Goal: Transaction & Acquisition: Purchase product/service

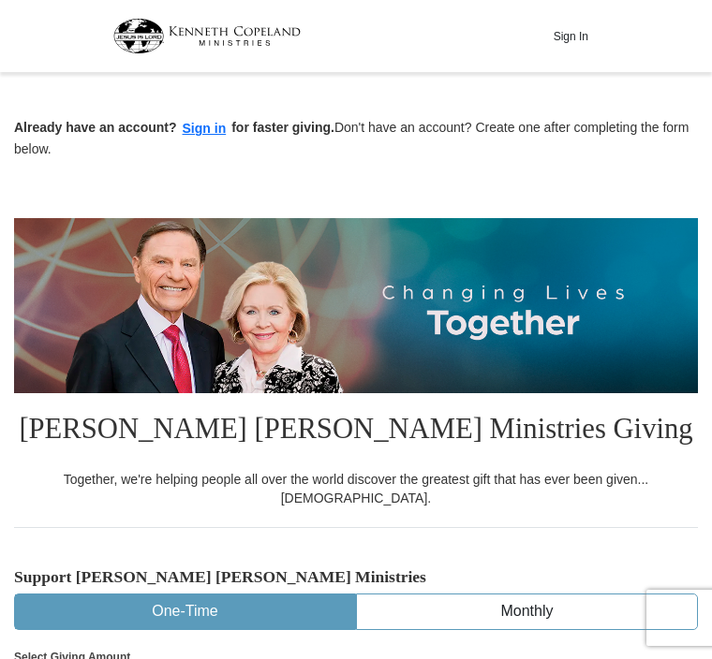
click at [199, 123] on button "Sign in" at bounding box center [204, 129] width 55 height 22
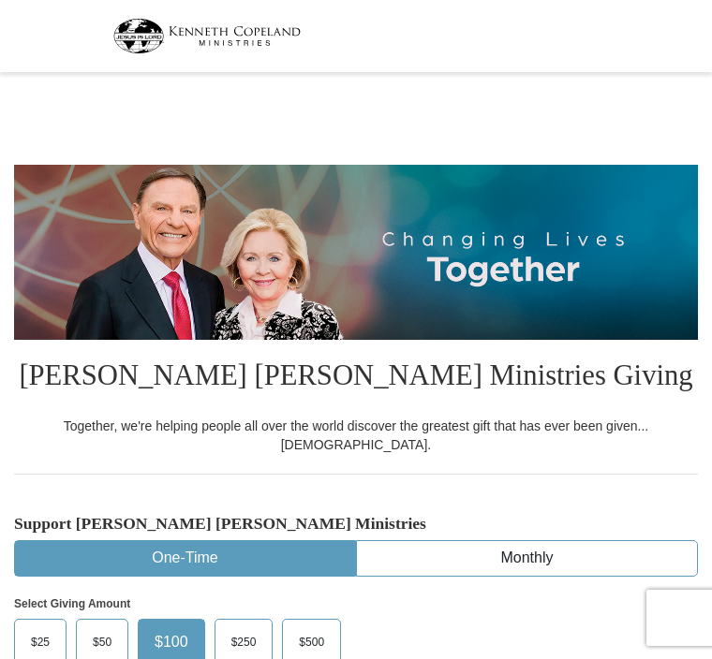
select select "FL"
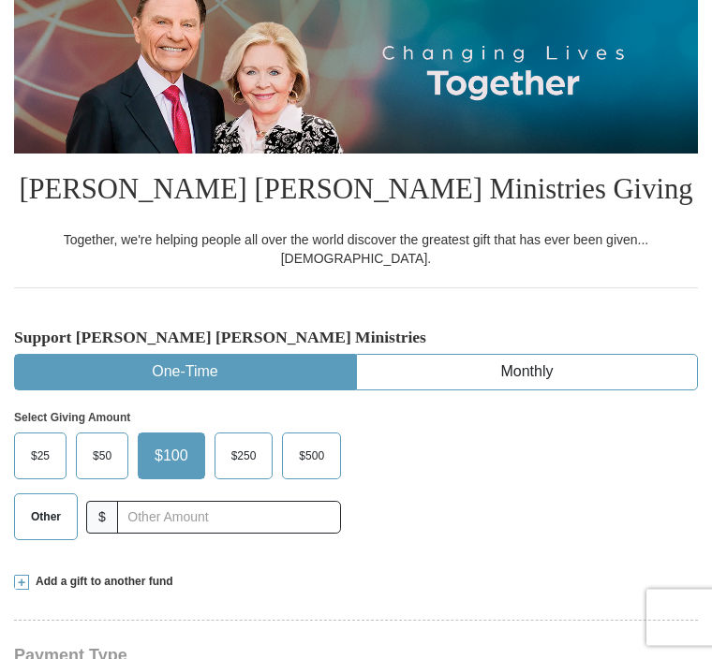
scroll to position [189, 0]
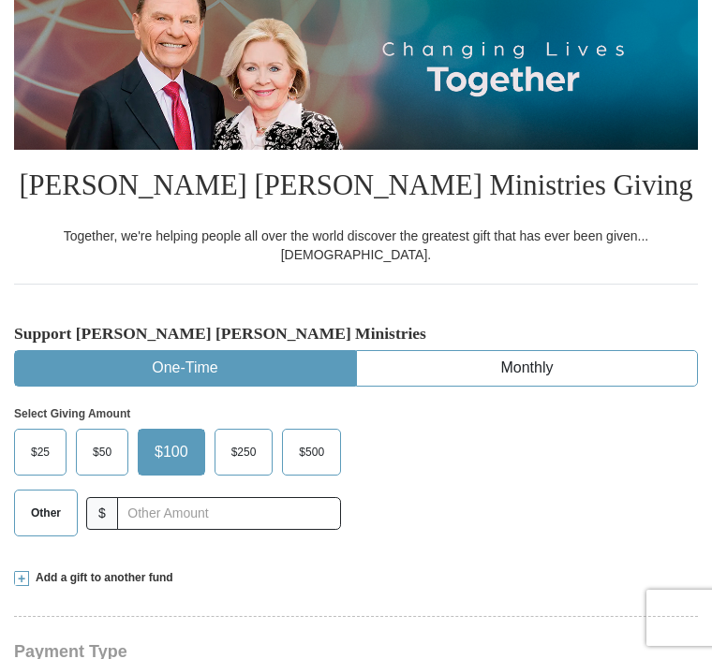
click at [45, 499] on span "Other" at bounding box center [46, 513] width 49 height 28
click at [0, 0] on input "Other" at bounding box center [0, 0] width 0 height 0
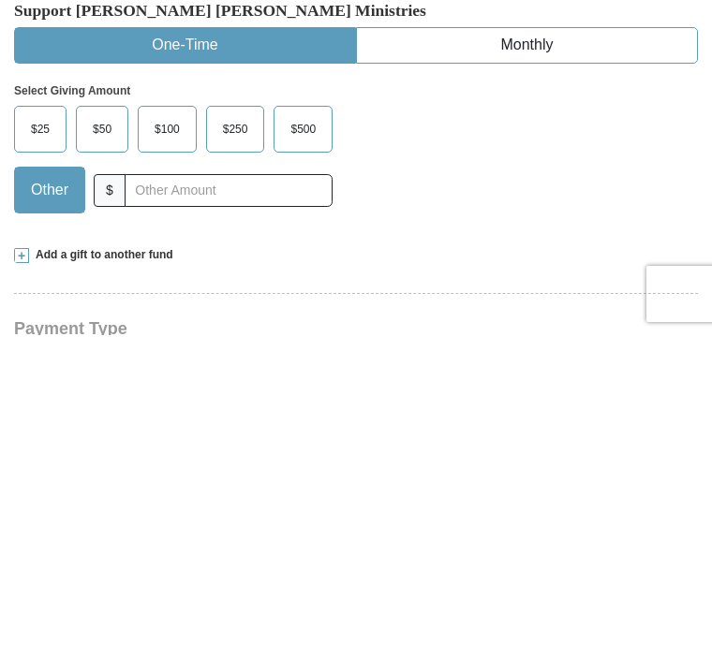
click at [14, 572] on span at bounding box center [21, 579] width 15 height 15
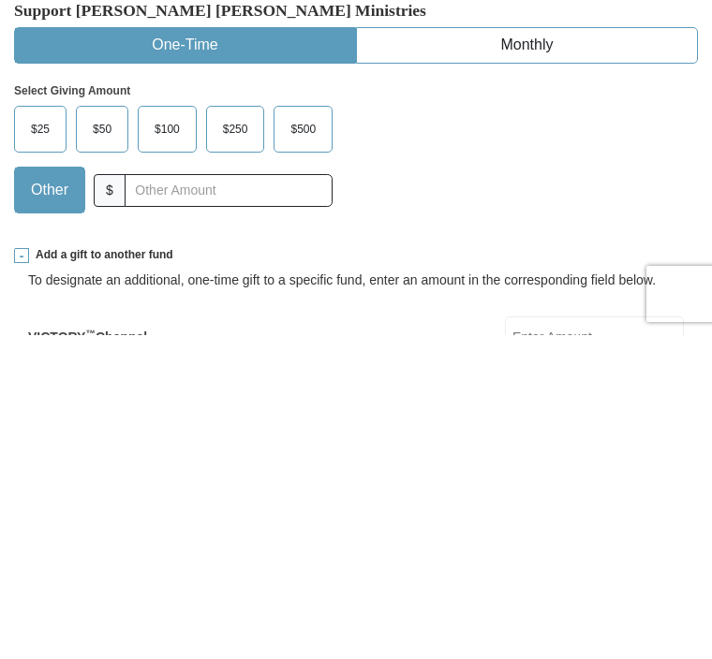
scroll to position [514, 0]
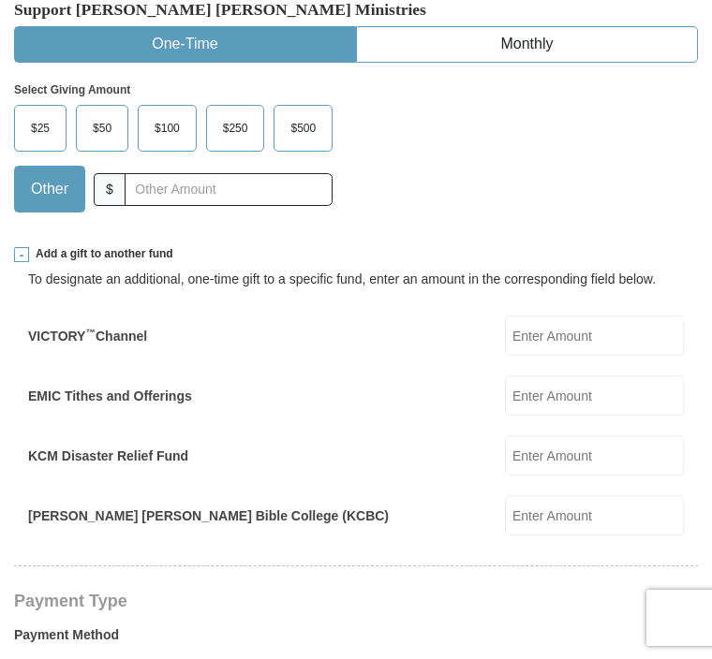
click at [601, 376] on input "EMIC Tithes and Offerings" at bounding box center [594, 396] width 179 height 40
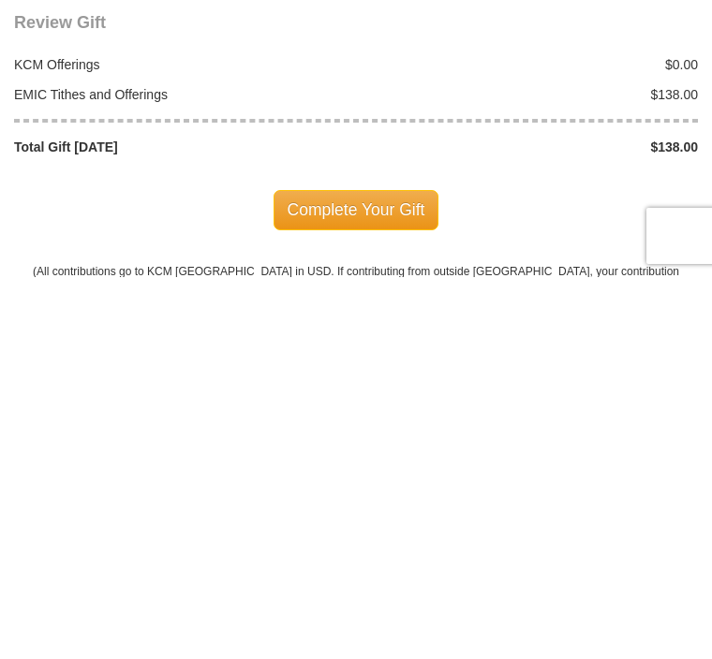
scroll to position [1924, 0]
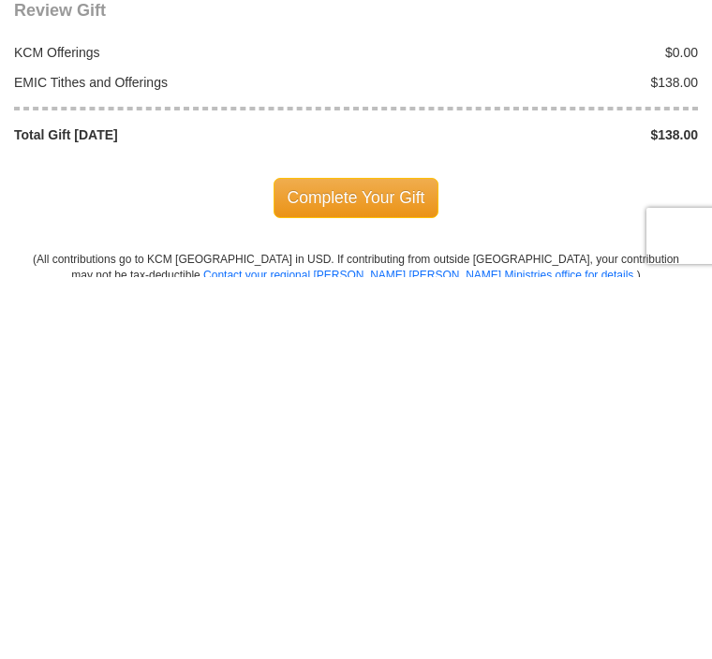
type input "138.00"
click at [381, 560] on span "Complete Your Gift" at bounding box center [357, 579] width 166 height 39
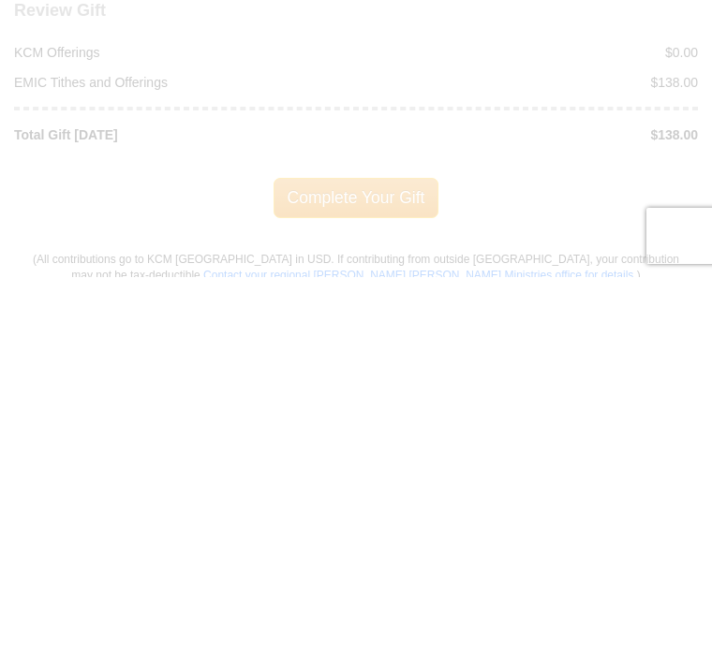
scroll to position [2306, 0]
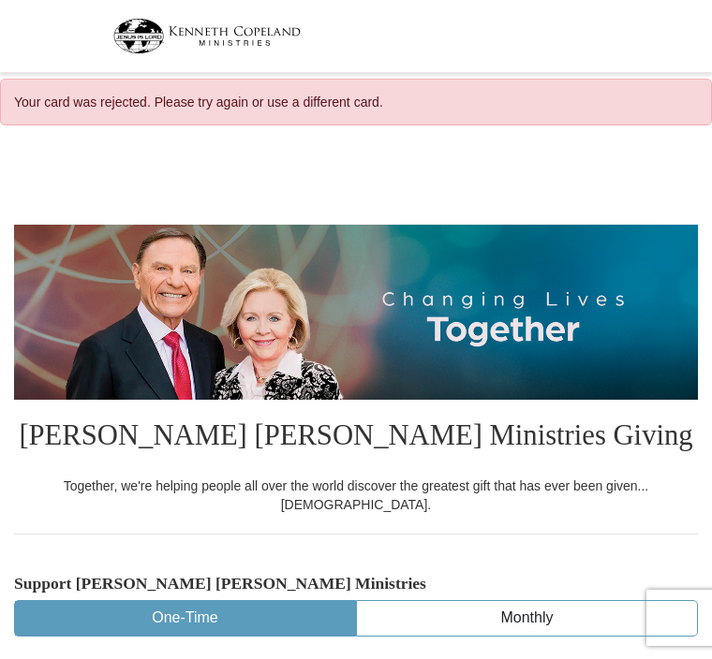
select select "FL"
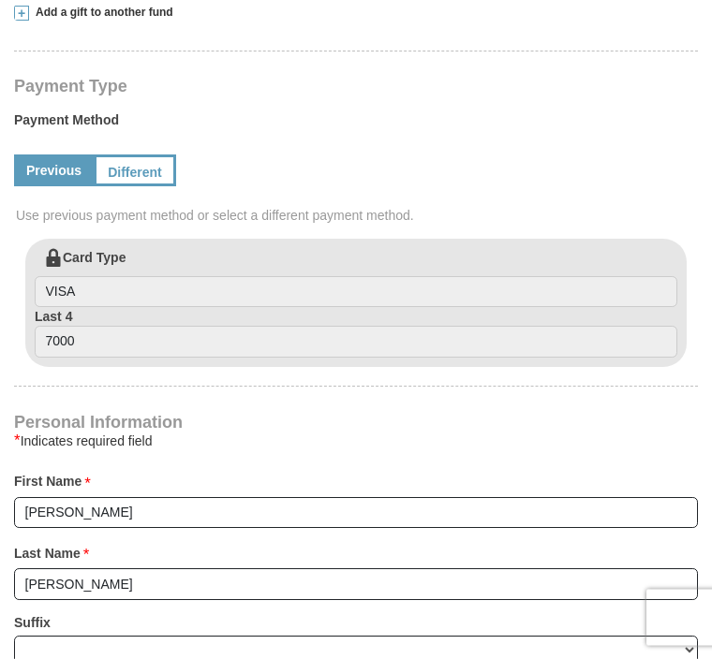
scroll to position [816, 0]
click at [50, 155] on link "Previous" at bounding box center [54, 171] width 80 height 32
click at [134, 155] on link "Different" at bounding box center [135, 171] width 82 height 32
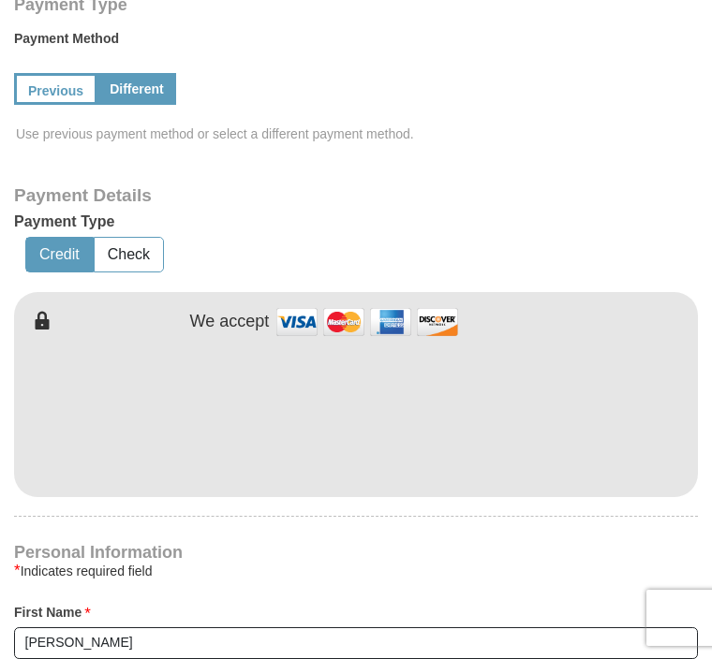
scroll to position [896, 0]
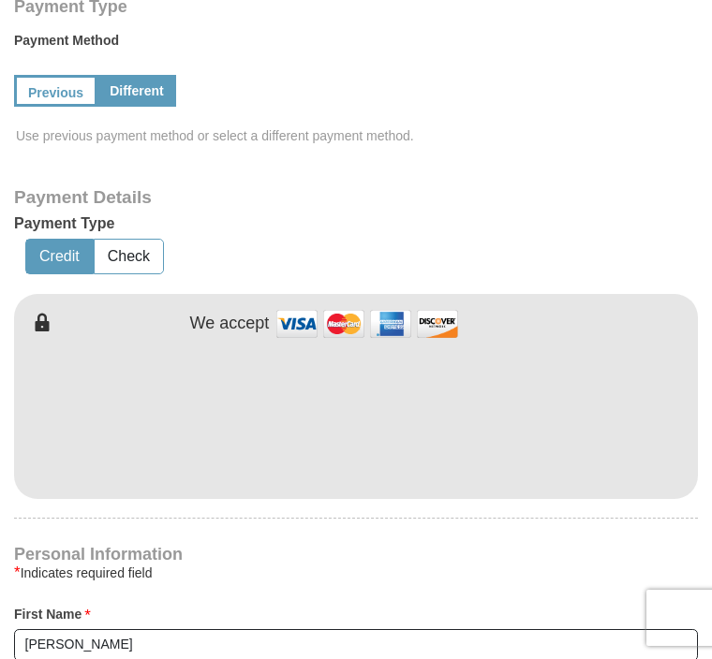
click at [33, 75] on link "Previous" at bounding box center [55, 91] width 83 height 32
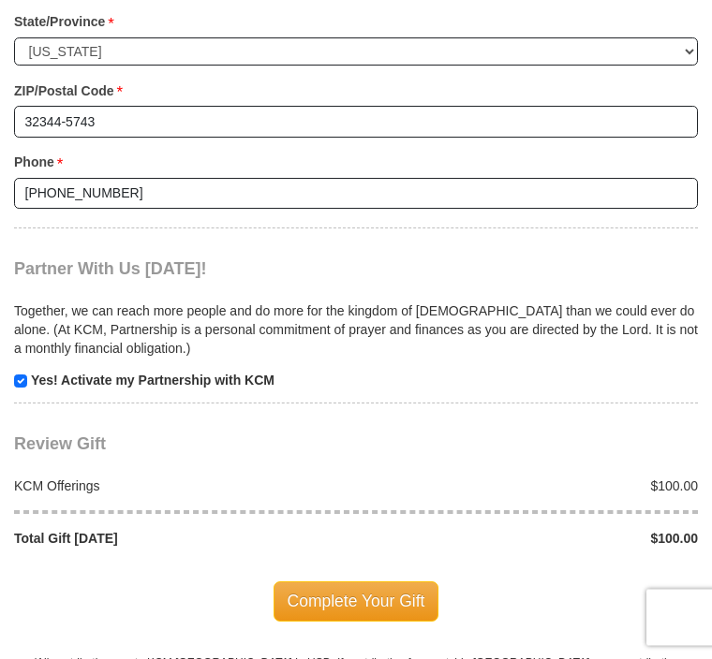
scroll to position [1842, 0]
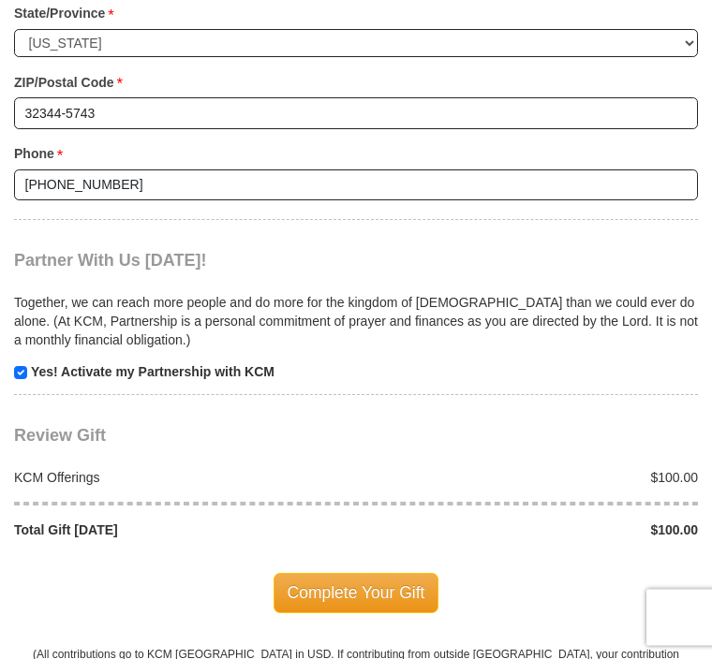
click at [365, 574] on span "Complete Your Gift" at bounding box center [357, 593] width 166 height 39
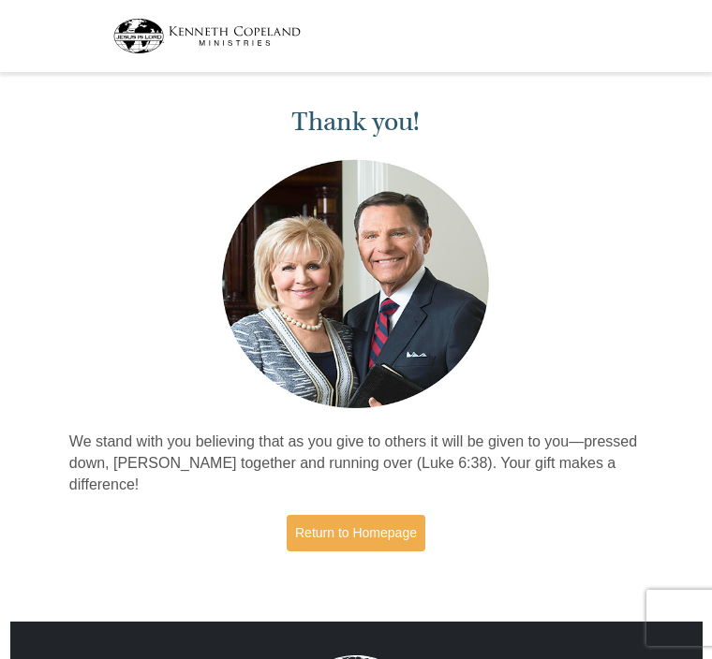
click at [374, 519] on link "Return to Homepage" at bounding box center [356, 533] width 139 height 37
